Goal: Use online tool/utility: Utilize a website feature to perform a specific function

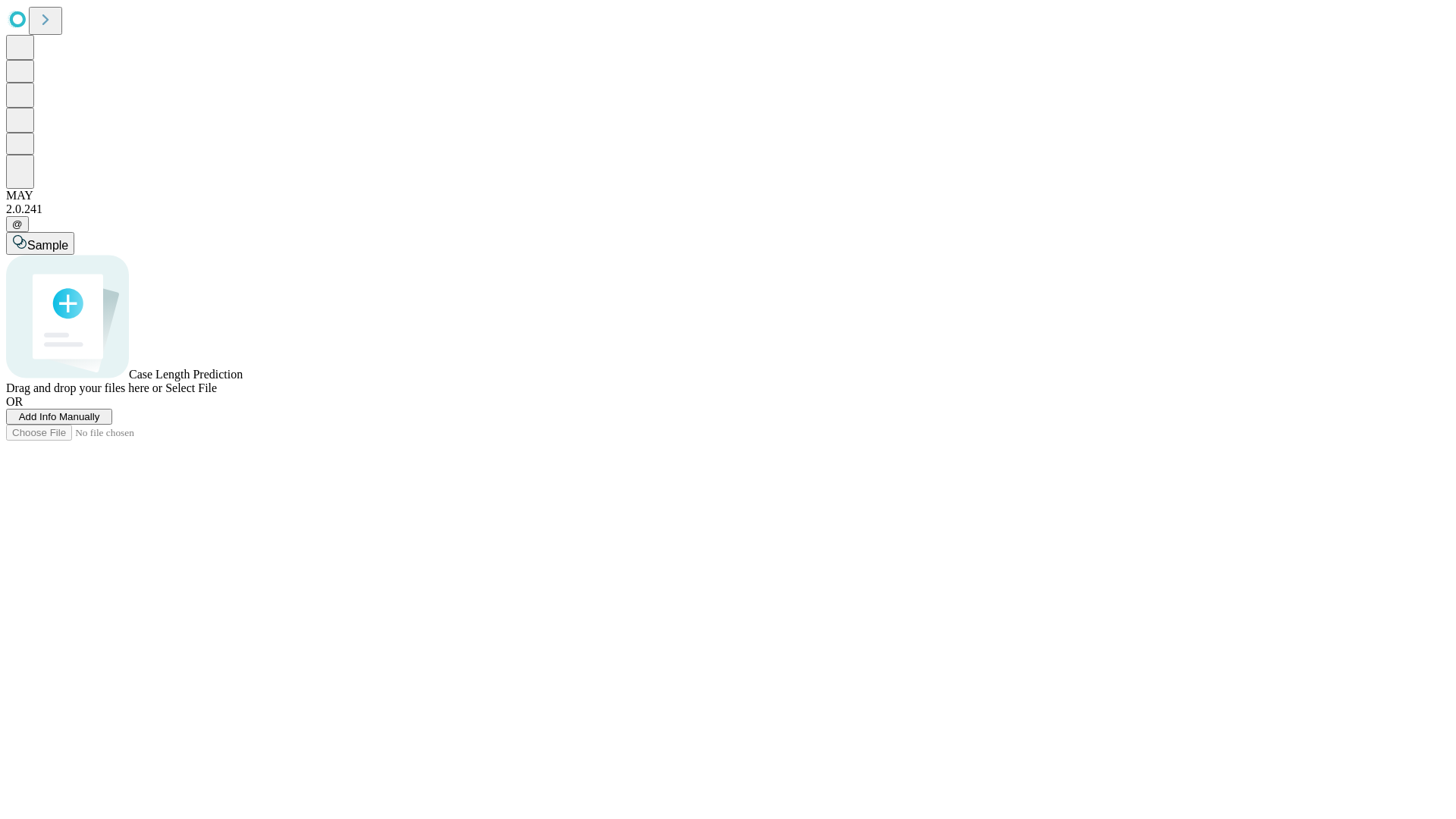
click at [100, 422] on span "Add Info Manually" at bounding box center [60, 417] width 81 height 11
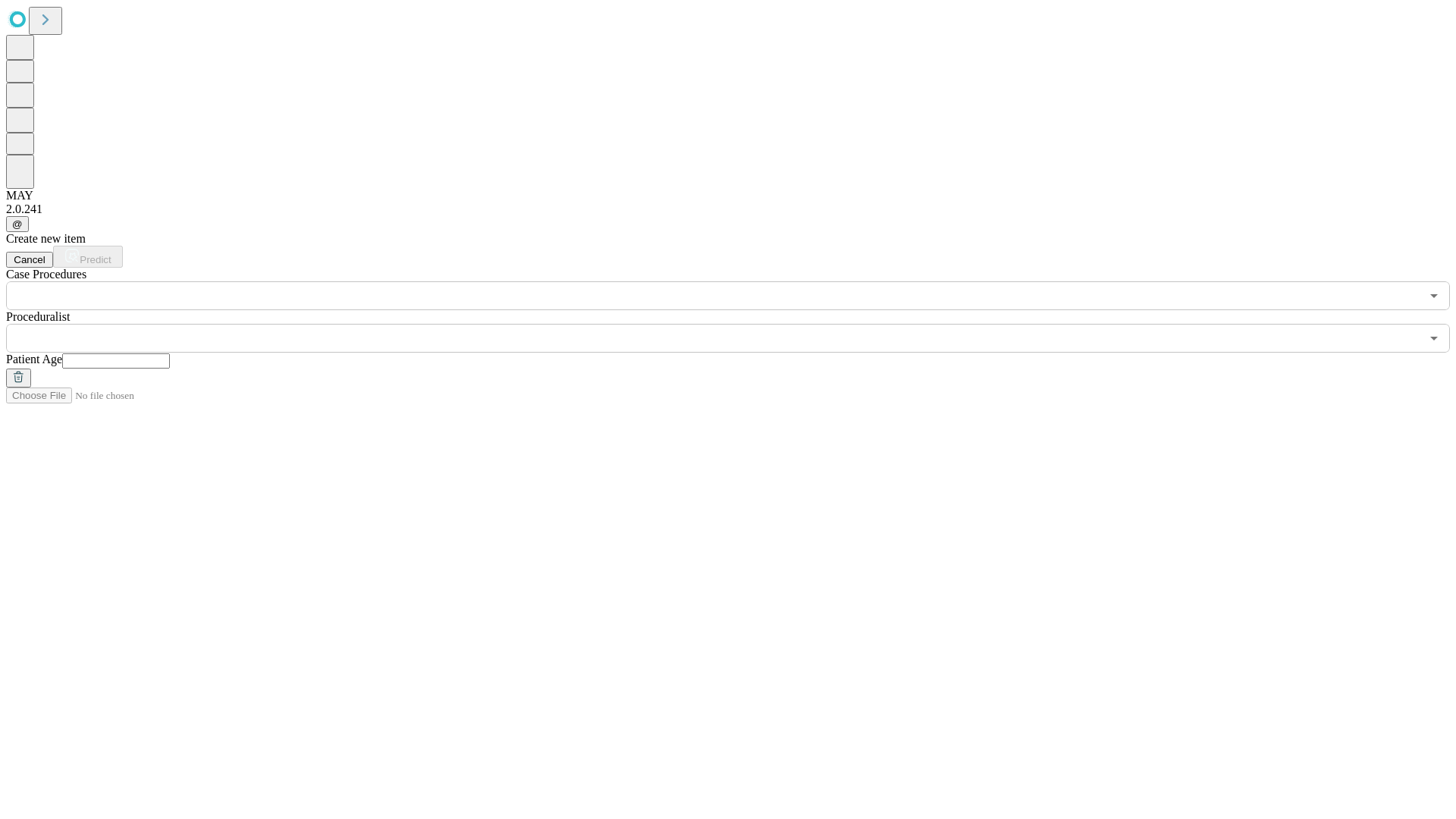
click at [170, 353] on input "text" at bounding box center [116, 361] width 108 height 15
type input "**"
click at [739, 324] on input "text" at bounding box center [714, 338] width 1415 height 29
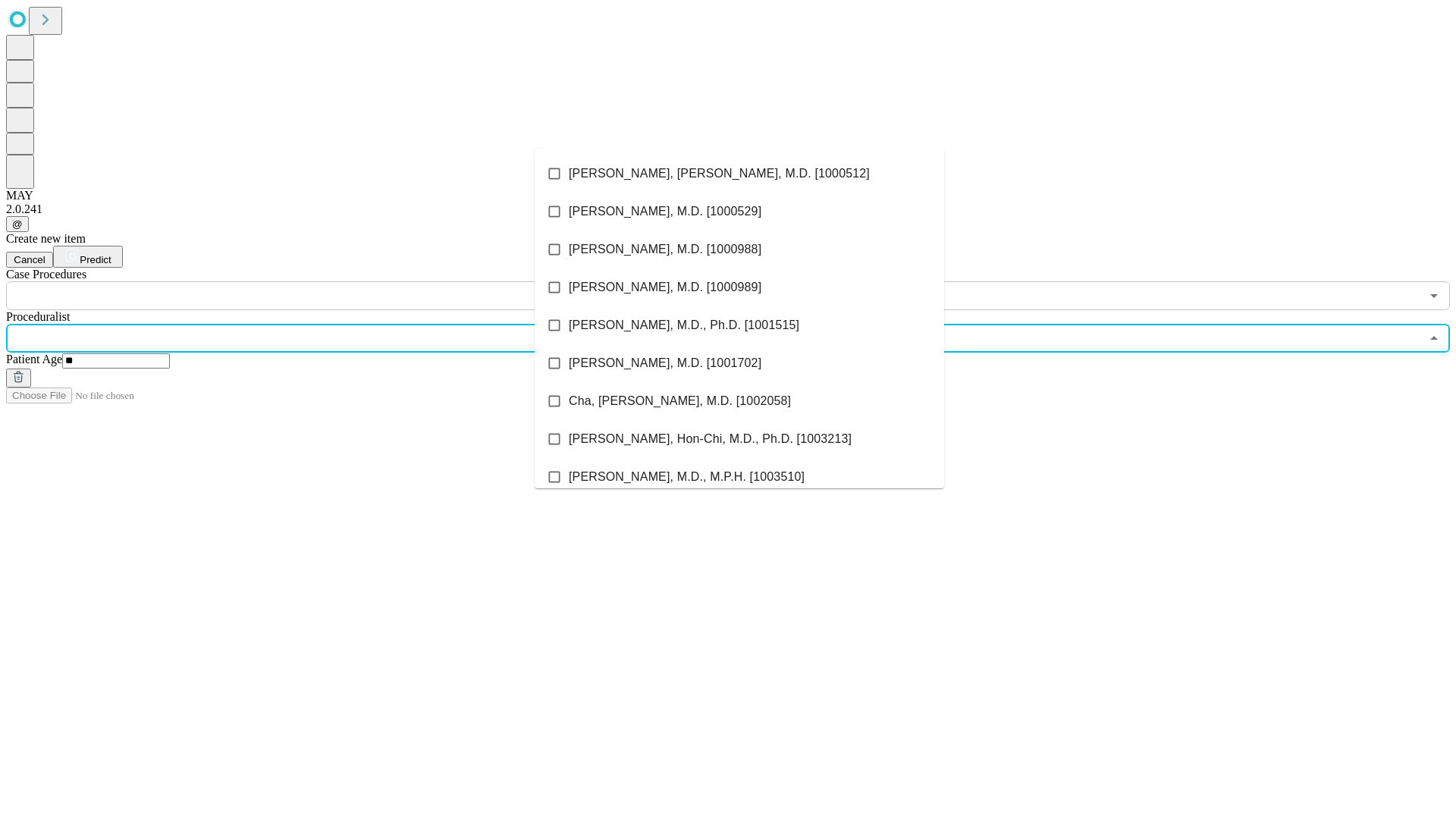
click at [739, 174] on li "[PERSON_NAME], [PERSON_NAME], M.D. [1000512]" at bounding box center [739, 173] width 409 height 38
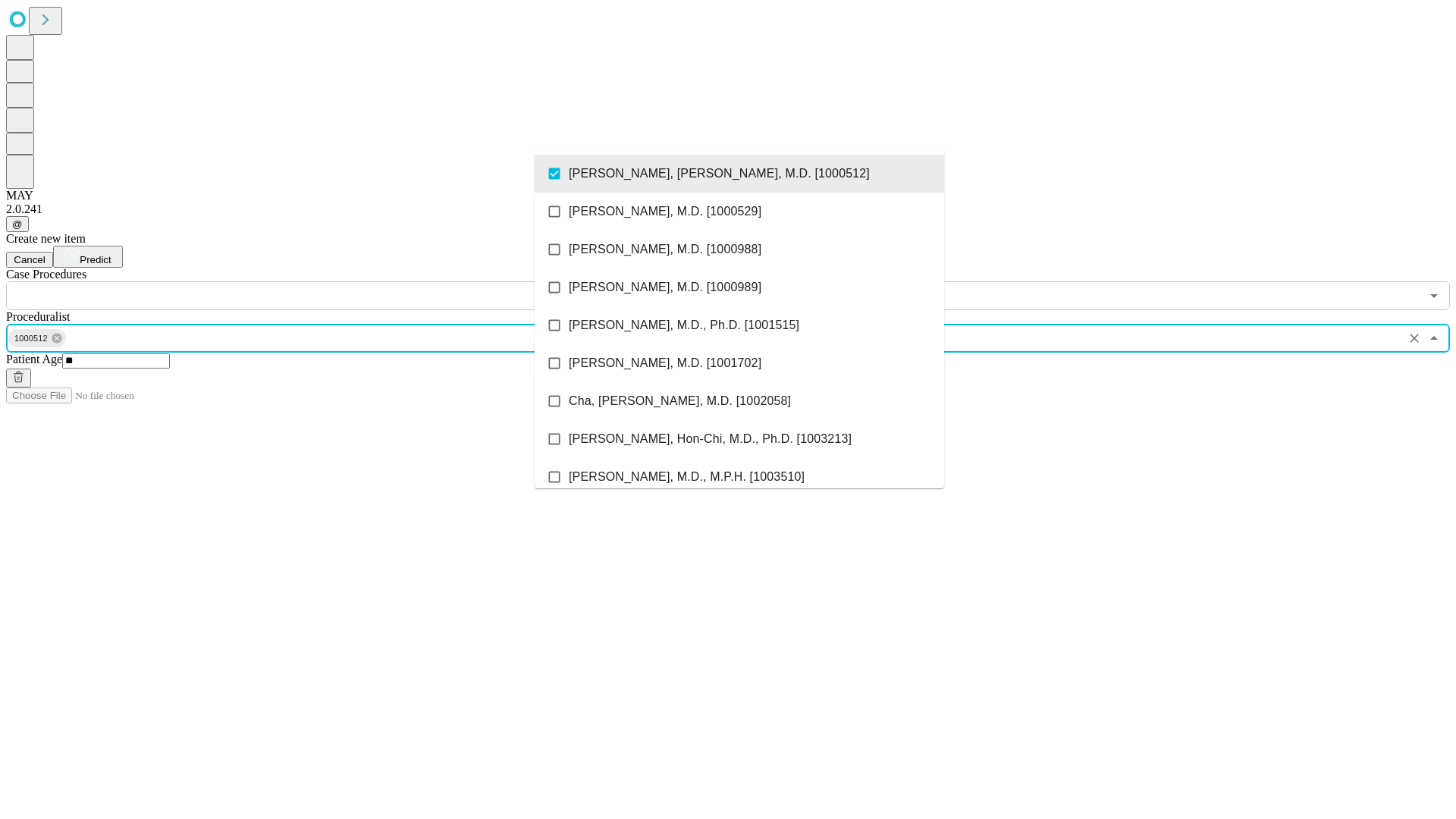
click at [318, 282] on input "text" at bounding box center [714, 295] width 1415 height 29
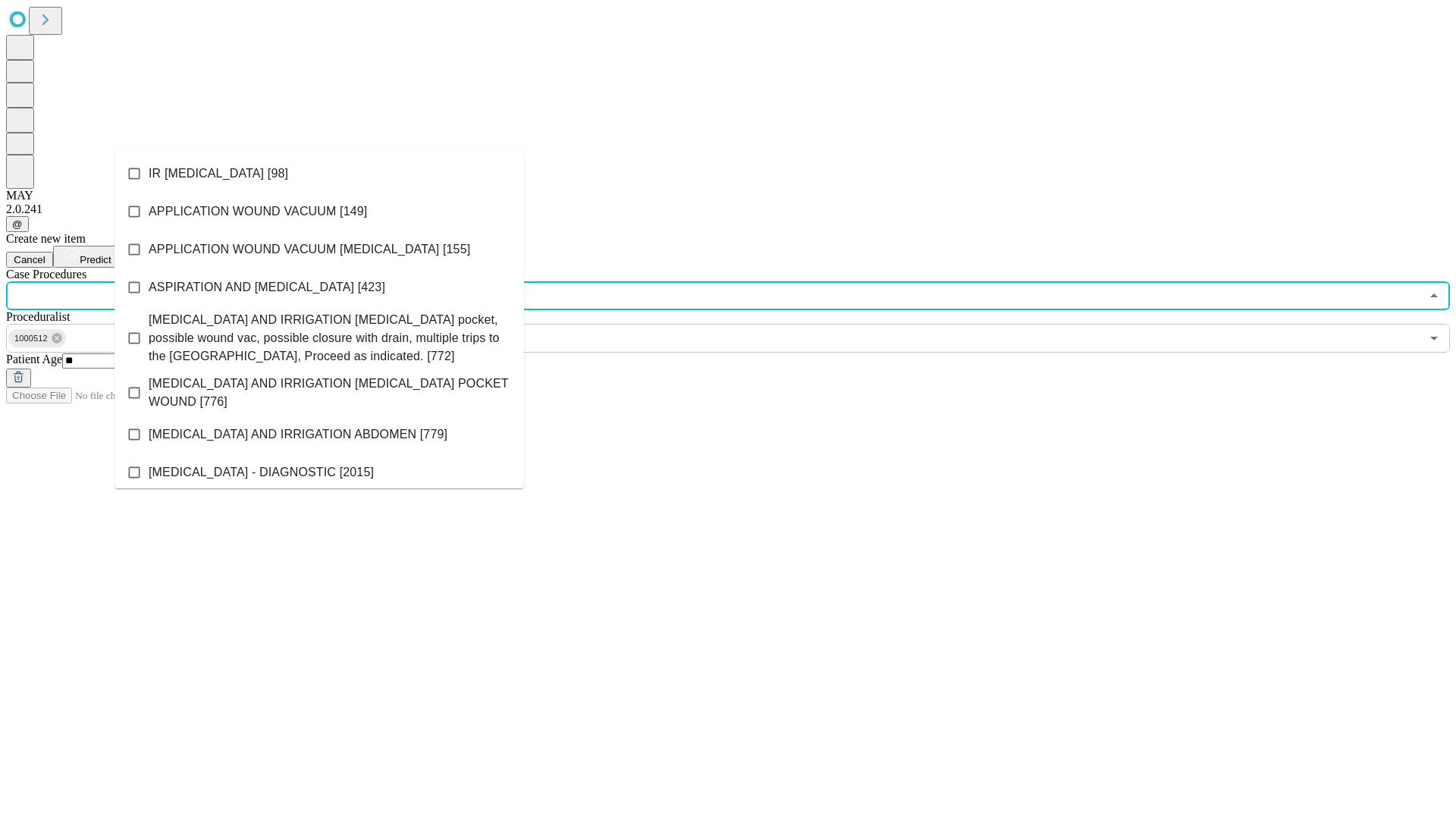
click at [319, 174] on li "IR [MEDICAL_DATA] [98]" at bounding box center [318, 173] width 409 height 38
click at [110, 254] on span "Predict" at bounding box center [96, 260] width 31 height 11
